Goal: Find specific page/section: Find specific page/section

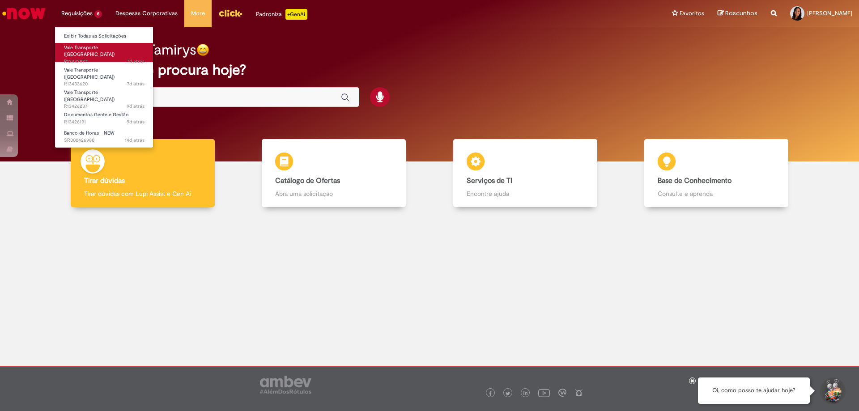
click at [89, 44] on span "Vale Transporte ([GEOGRAPHIC_DATA])" at bounding box center [89, 51] width 51 height 14
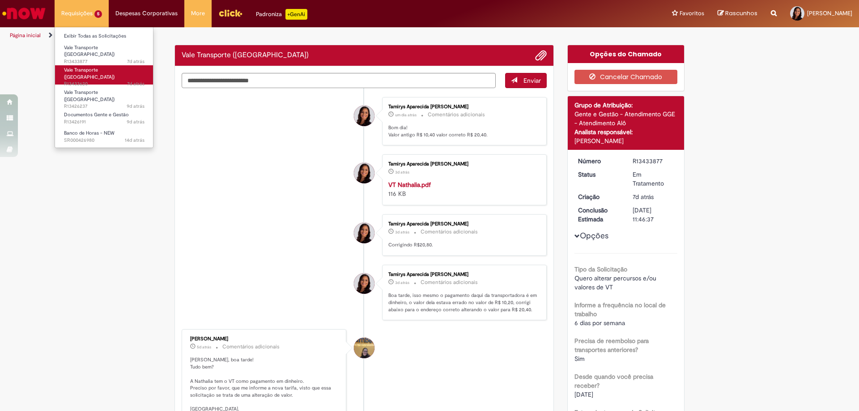
click at [105, 67] on span "Vale Transporte ([GEOGRAPHIC_DATA])" at bounding box center [89, 74] width 51 height 14
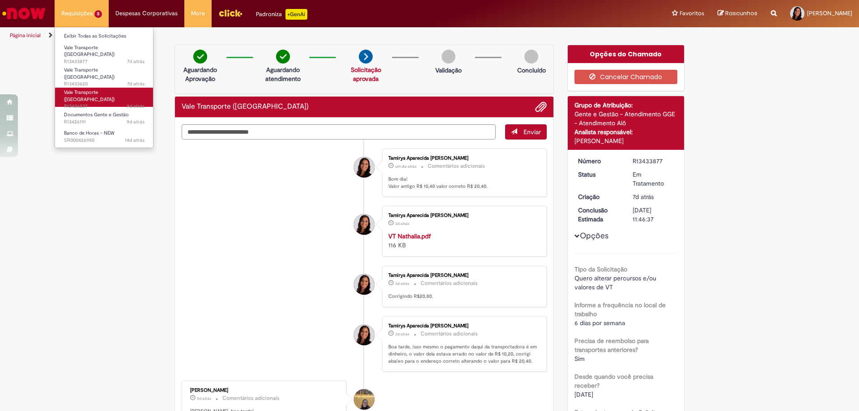
click at [103, 89] on span "Vale Transporte ([GEOGRAPHIC_DATA])" at bounding box center [89, 96] width 51 height 14
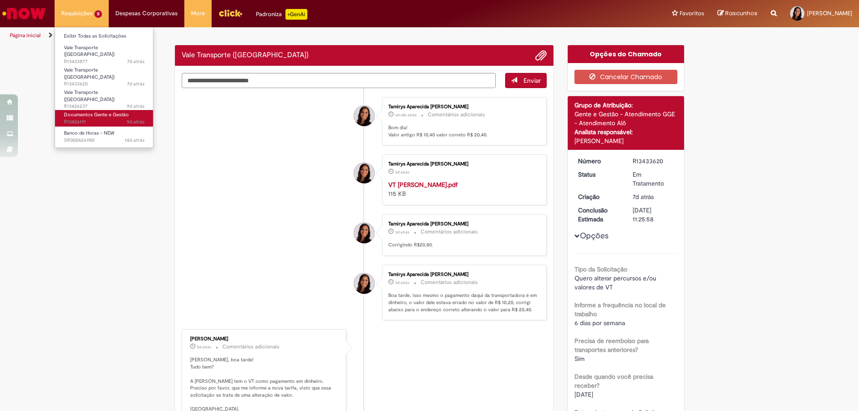
click at [104, 111] on span "Documentos Gente e Gestão" at bounding box center [96, 114] width 65 height 7
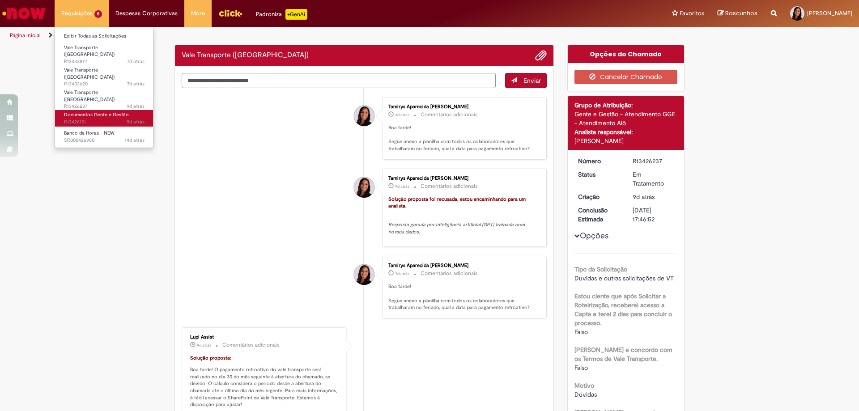
click at [109, 115] on link "Documentos Gente e Gestão 9d atrás 9 dias atrás R13426191" at bounding box center [104, 118] width 98 height 17
click at [105, 130] on span "Banco de Horas - NEW" at bounding box center [89, 133] width 51 height 7
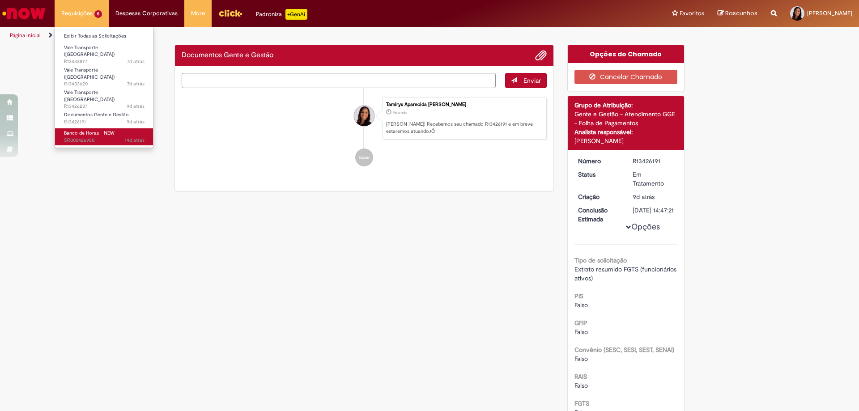
click at [106, 130] on span "Banco de Horas - NEW" at bounding box center [89, 133] width 51 height 7
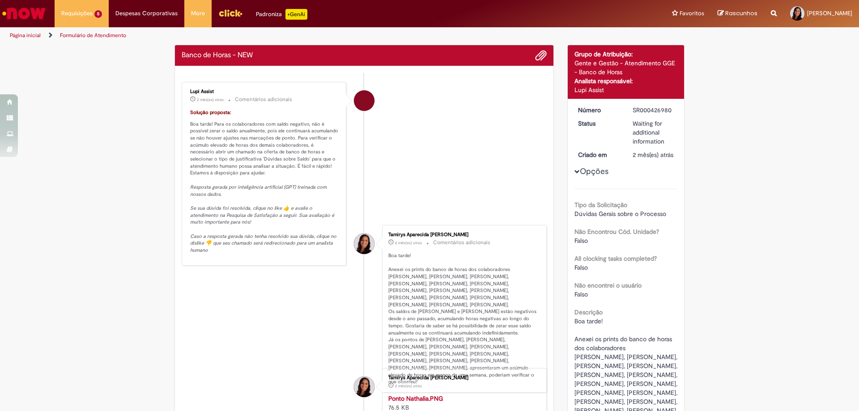
click at [14, 17] on img "Ir para a Homepage" at bounding box center [24, 13] width 46 height 18
